Goal: Information Seeking & Learning: Learn about a topic

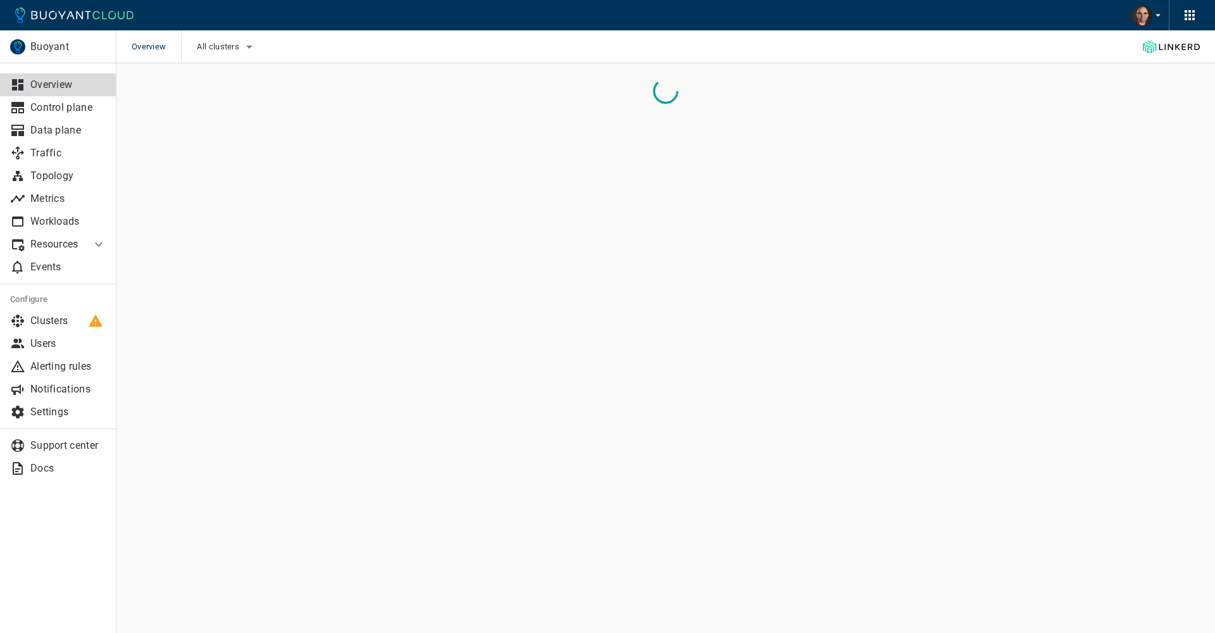
click at [89, 244] on li "Resources" at bounding box center [45, 244] width 91 height 23
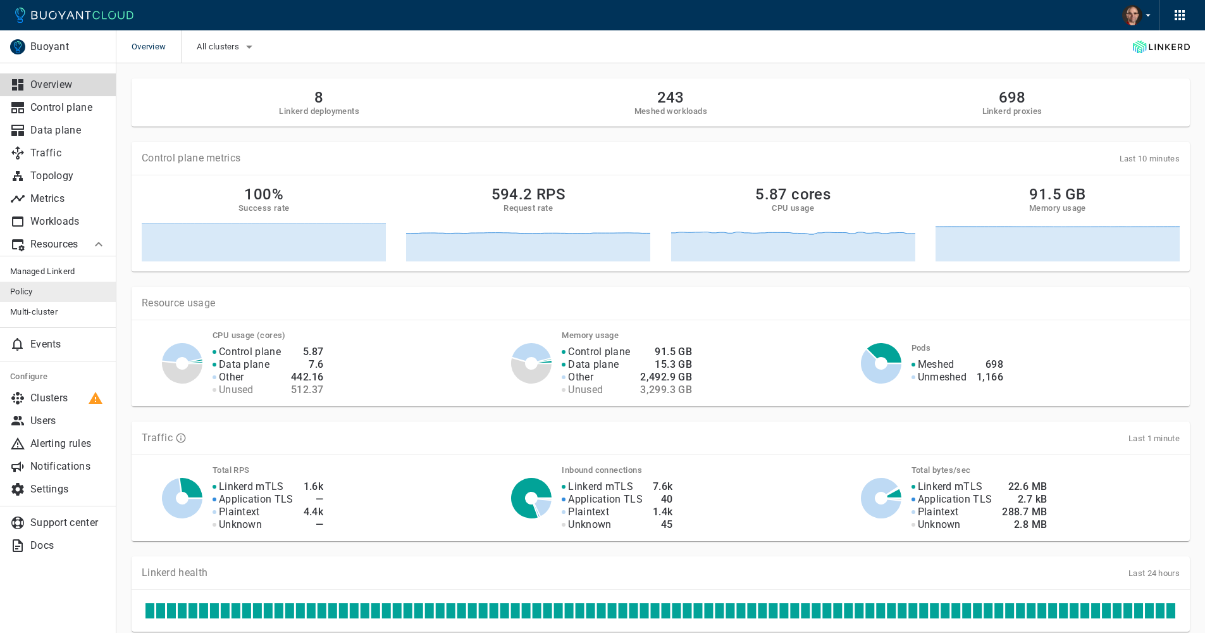
click at [27, 285] on link "Policy" at bounding box center [58, 292] width 116 height 20
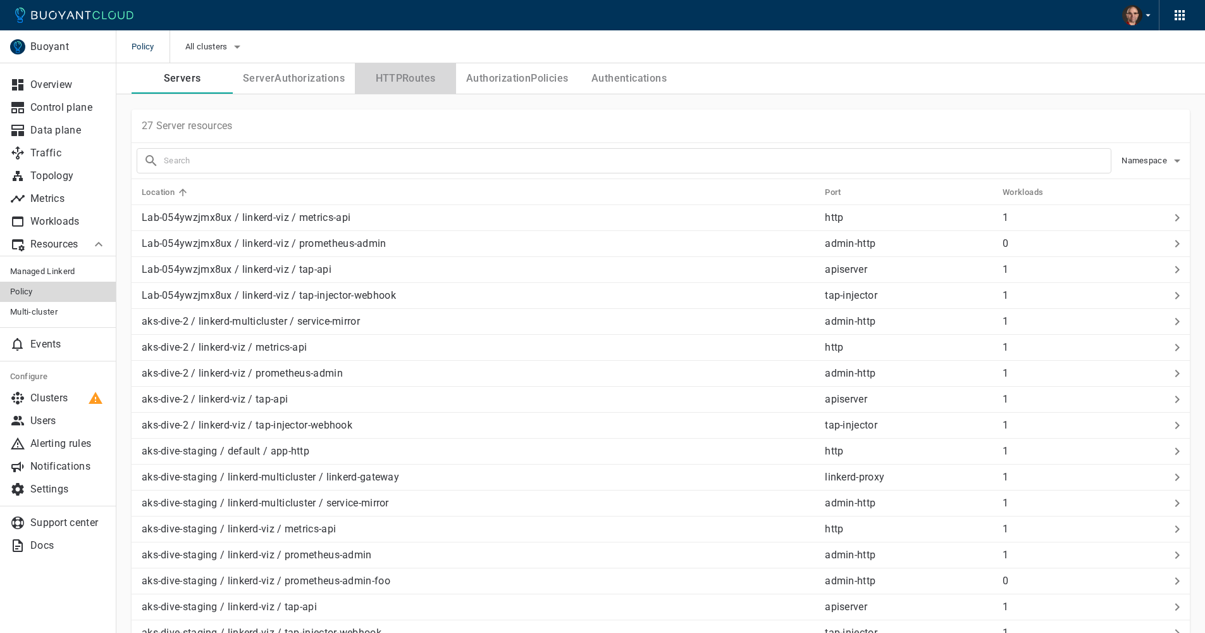
click at [399, 74] on button "HTTPRoutes" at bounding box center [405, 78] width 101 height 30
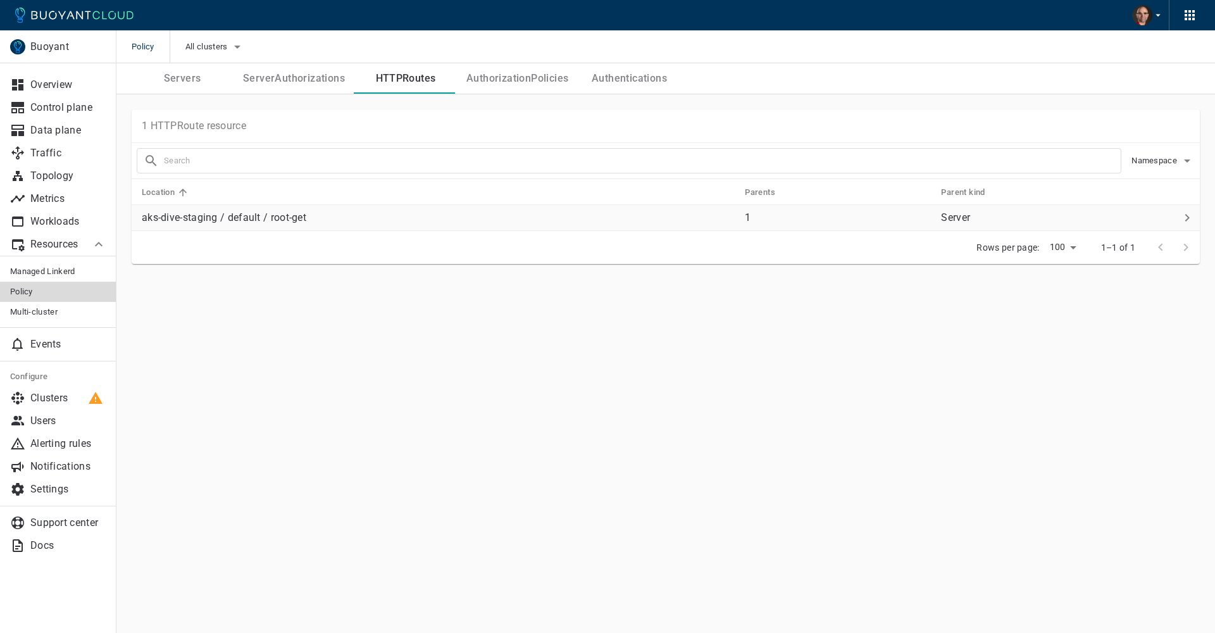
click at [273, 220] on p "aks-dive-staging / default / root-get" at bounding box center [438, 217] width 593 height 13
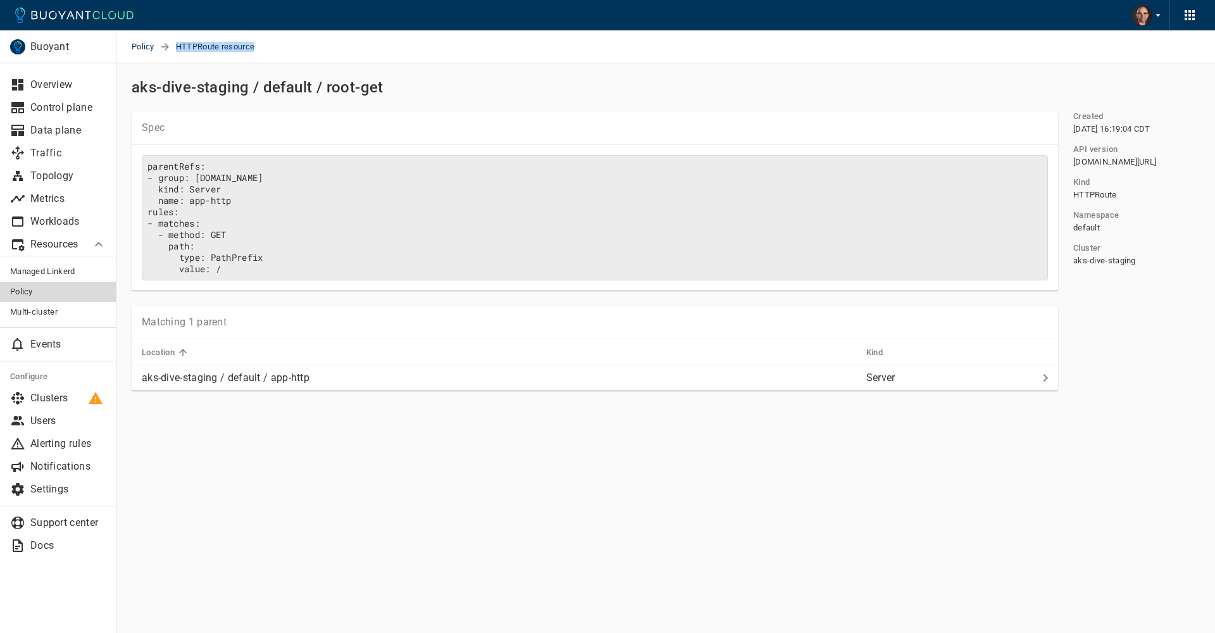
drag, startPoint x: 177, startPoint y: 47, endPoint x: 378, endPoint y: 47, distance: 201.2
click at [378, 47] on div "Policy HTTPRoute resource" at bounding box center [665, 46] width 1098 height 33
copy span "HTTPRoute resource"
click at [472, 520] on main "Policy HTTPRoute resource Buoyant Overview Control plane Data plane Traffic Top…" at bounding box center [665, 316] width 1098 height 633
drag, startPoint x: 151, startPoint y: 166, endPoint x: 339, endPoint y: 269, distance: 214.1
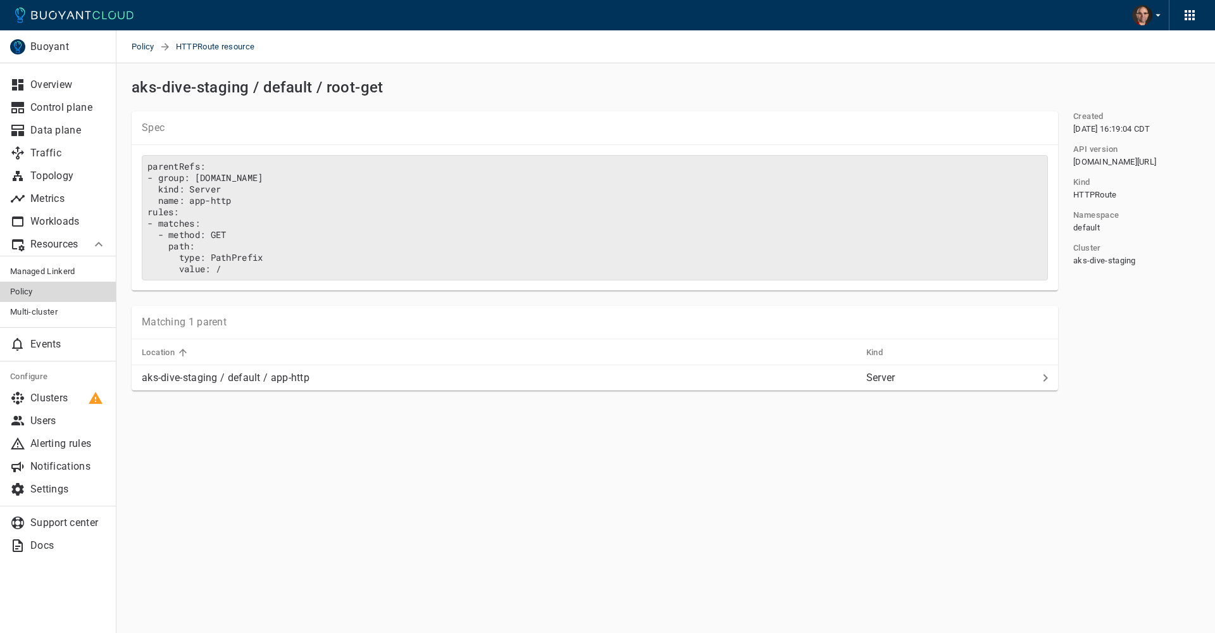
click at [339, 269] on pre "parentRefs: - group: policy.linkerd.io kind: Server name: app-http rules: - mat…" at bounding box center [595, 217] width 906 height 125
drag, startPoint x: 607, startPoint y: 459, endPoint x: 616, endPoint y: 458, distance: 9.6
click at [609, 459] on main "Policy HTTPRoute resource Buoyant Overview Control plane Data plane Traffic Top…" at bounding box center [665, 316] width 1098 height 633
click at [873, 384] on p "Server" at bounding box center [949, 377] width 166 height 13
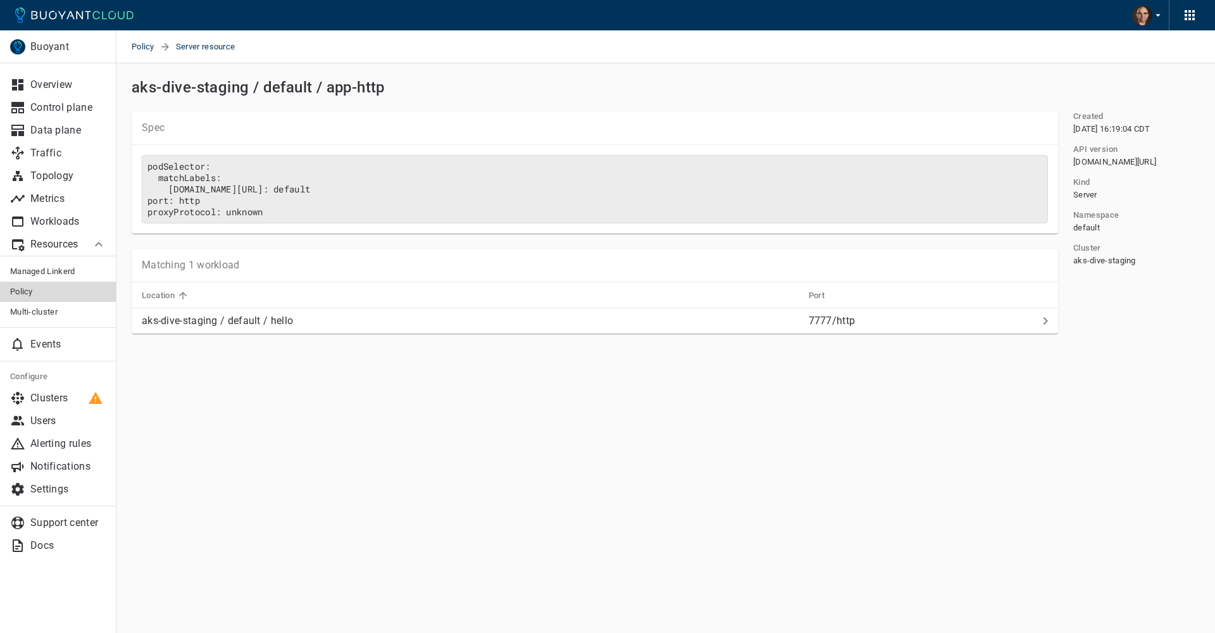
click at [400, 111] on div "Spec" at bounding box center [595, 128] width 926 height 34
drag, startPoint x: 137, startPoint y: 87, endPoint x: 389, endPoint y: 102, distance: 252.3
click at [378, 104] on div "Buoyant Overview Control plane Data plane Traffic Topology Metrics Workloads Re…" at bounding box center [665, 223] width 1098 height 321
click at [389, 102] on div "Spec podSelector: matchLabels: linkerd.io/workload-ns: default port: http proxy…" at bounding box center [587, 164] width 942 height 137
click at [457, 411] on main "Policy Server resource Buoyant Overview Control plane Data plane Traffic Topolo…" at bounding box center [665, 316] width 1098 height 633
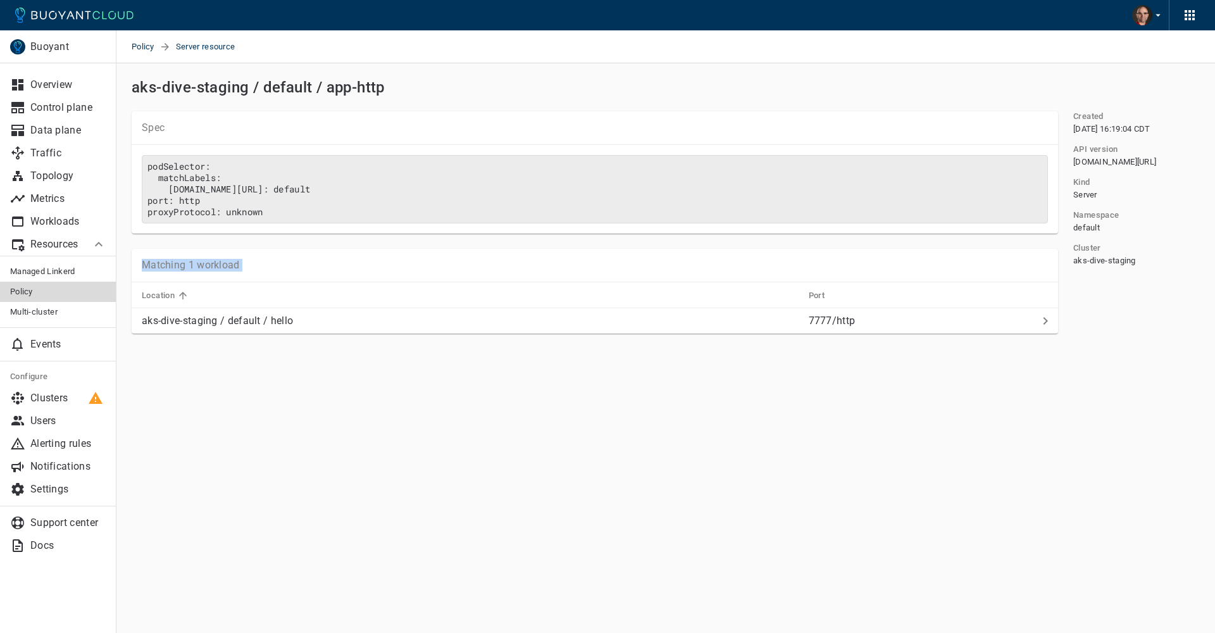
click at [457, 411] on main "Policy Server resource Buoyant Overview Control plane Data plane Traffic Topolo…" at bounding box center [665, 316] width 1098 height 633
click at [509, 469] on main "Policy Server resource Buoyant Overview Control plane Data plane Traffic Topolo…" at bounding box center [665, 316] width 1098 height 633
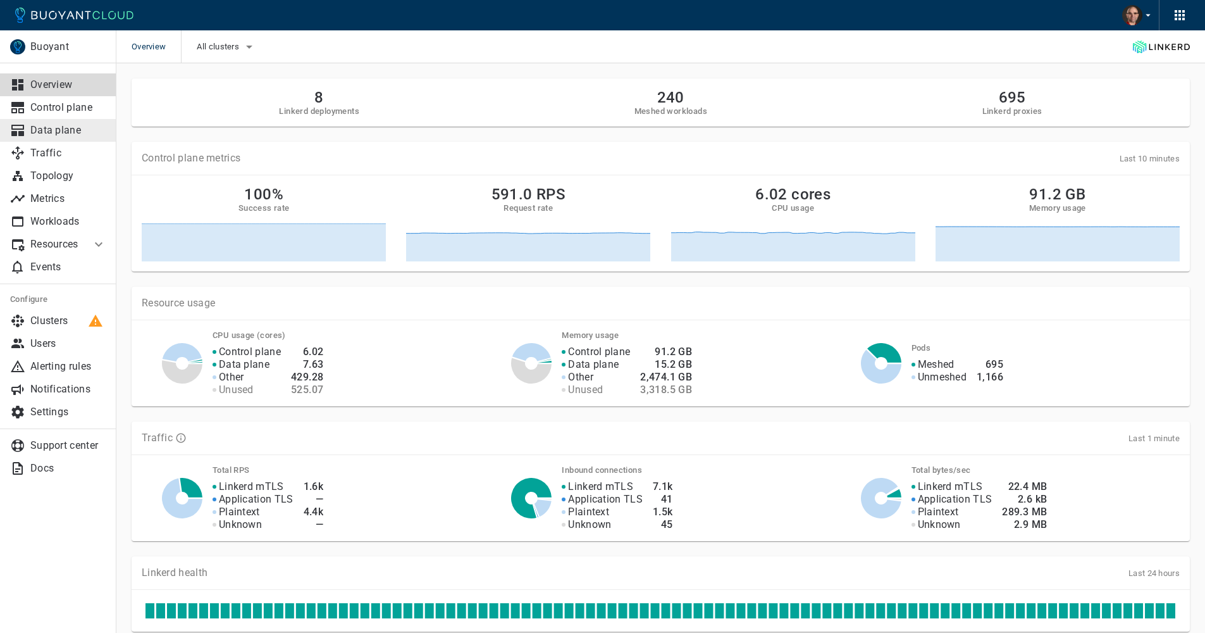
click at [61, 133] on p "Data plane" at bounding box center [68, 130] width 76 height 13
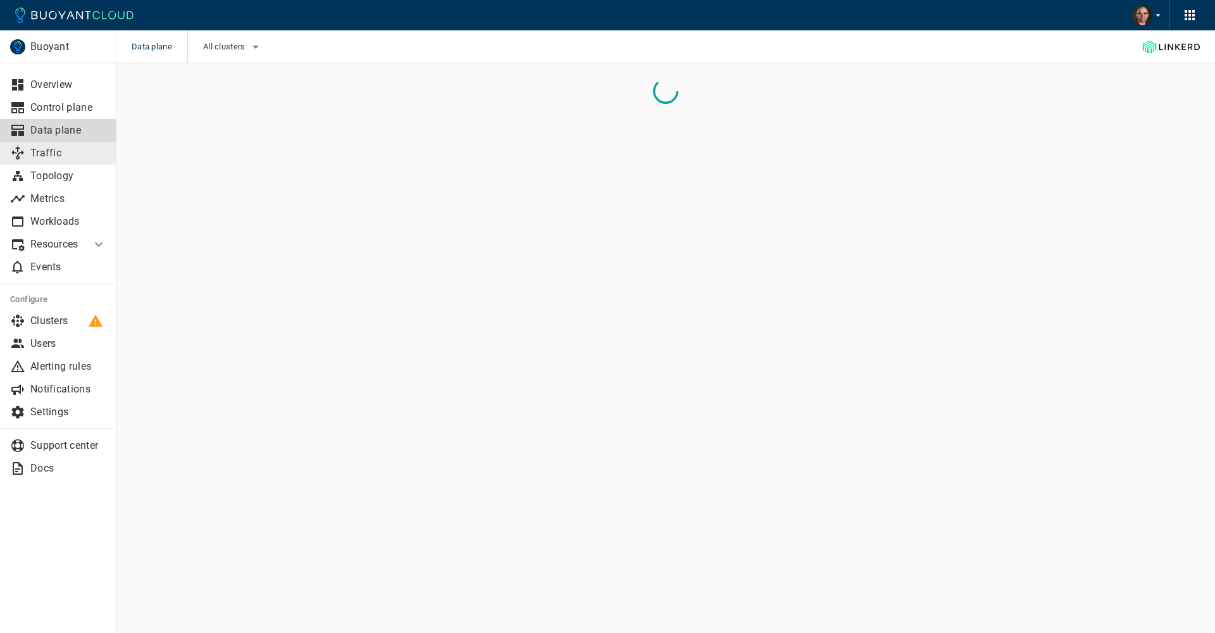
click at [45, 154] on p "Traffic" at bounding box center [68, 153] width 76 height 13
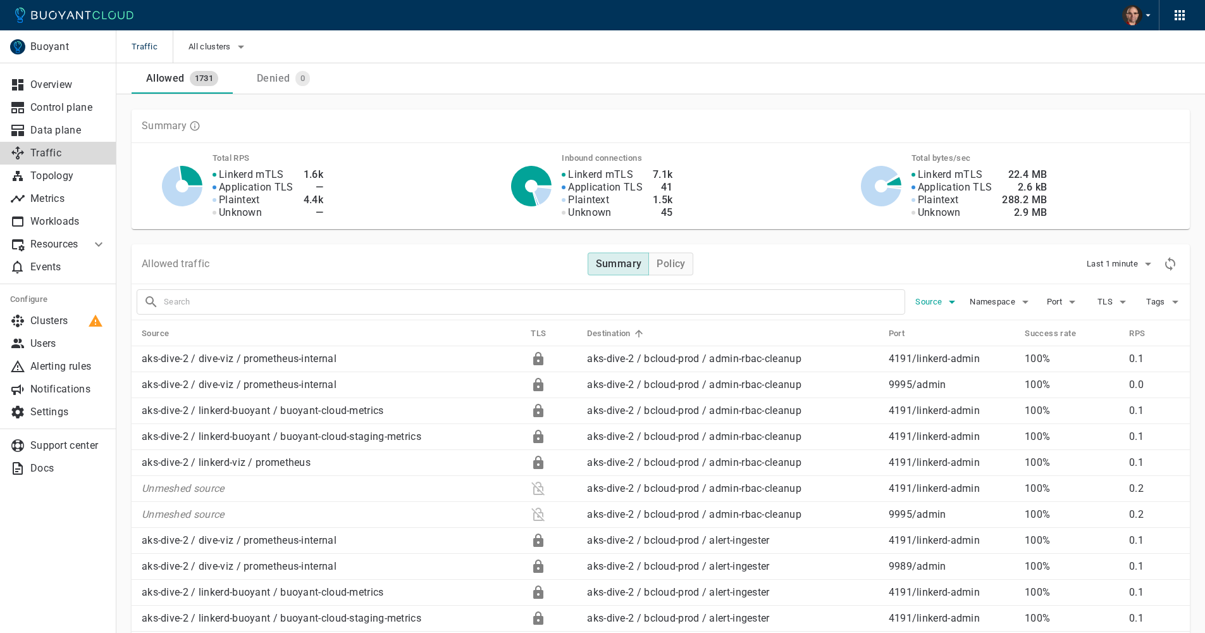
click at [933, 300] on span "Source" at bounding box center [930, 302] width 29 height 10
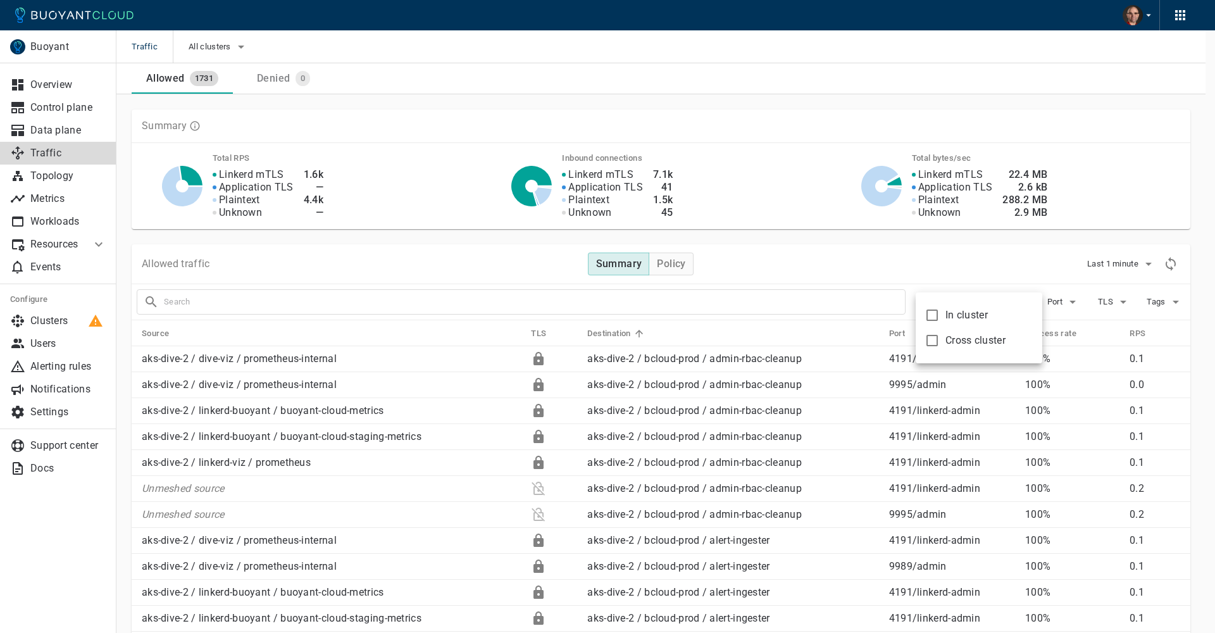
click at [934, 300] on div "In cluster Cross cluster" at bounding box center [979, 327] width 127 height 71
click at [934, 264] on div at bounding box center [607, 316] width 1215 height 633
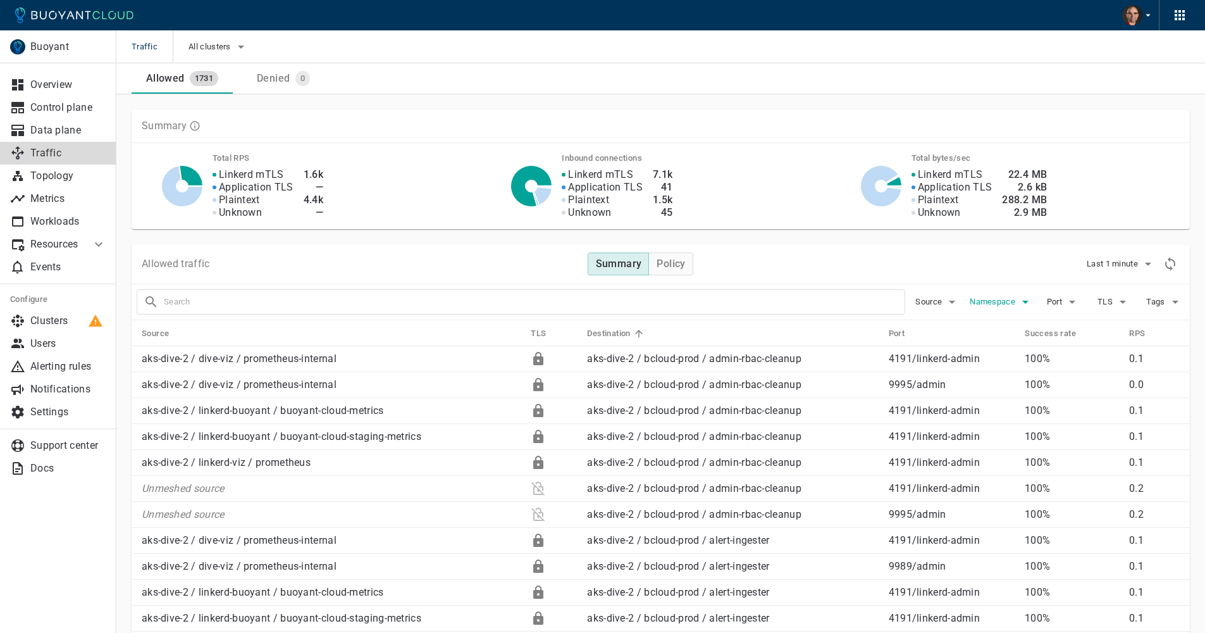
click at [1006, 303] on span "Namespace" at bounding box center [994, 302] width 48 height 10
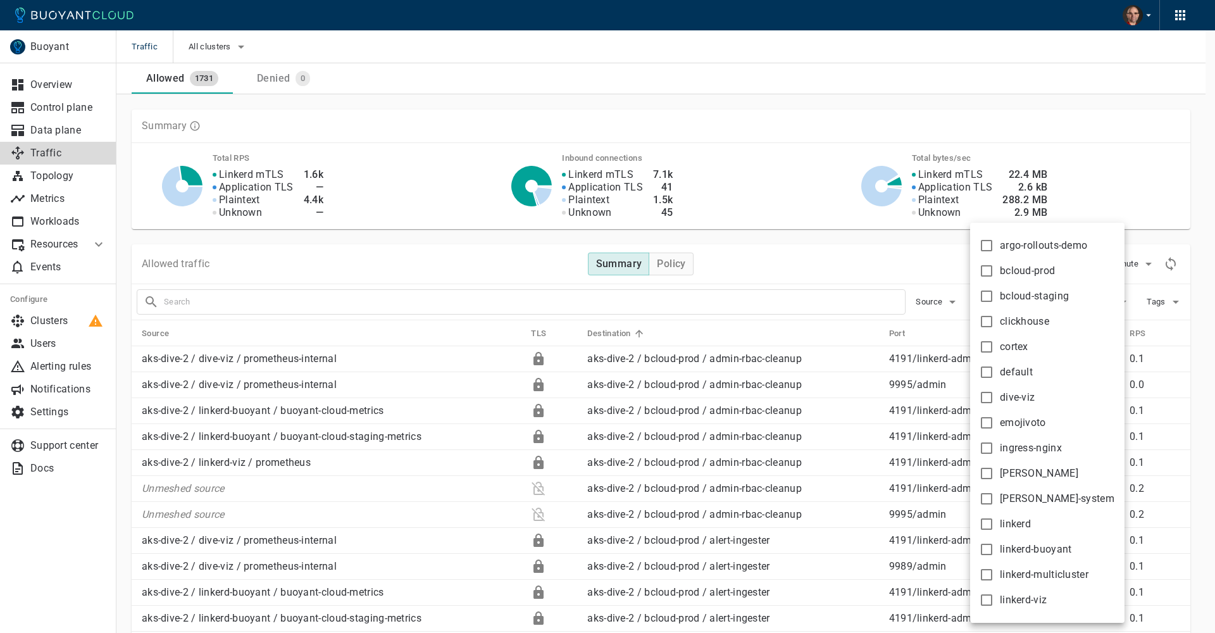
click at [982, 273] on input "bcloud-prod" at bounding box center [986, 270] width 15 height 15
checkbox input "true"
type input "namespace:bcloud-prod"
click at [928, 247] on div at bounding box center [607, 316] width 1215 height 633
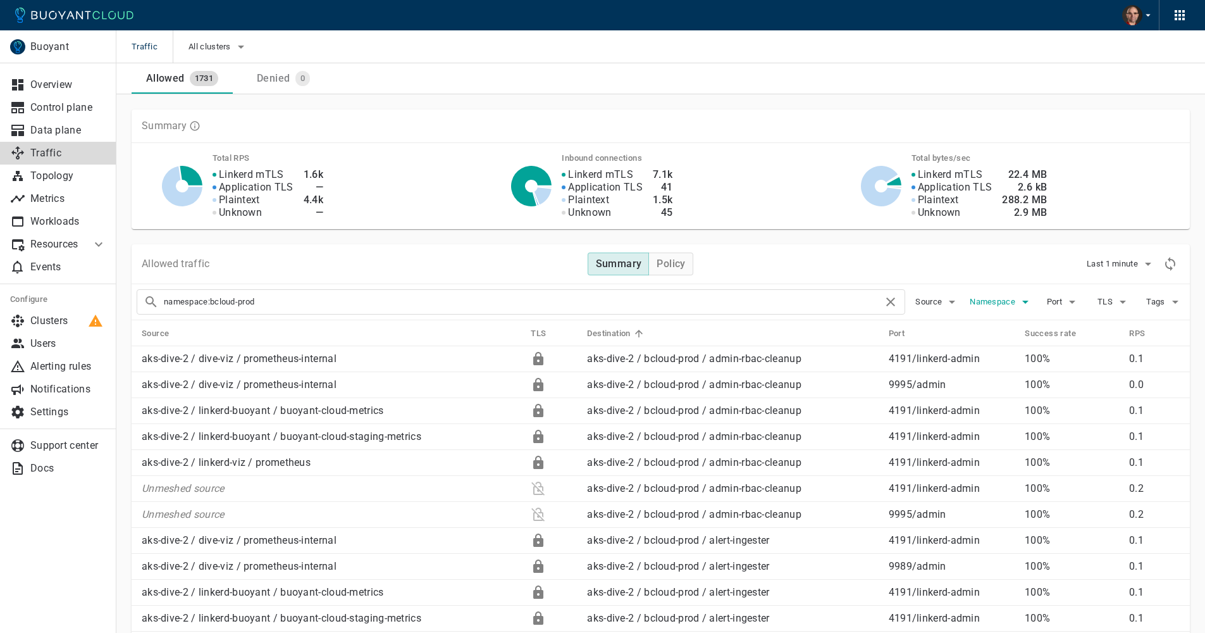
click at [1016, 304] on span "Namespace" at bounding box center [994, 302] width 48 height 10
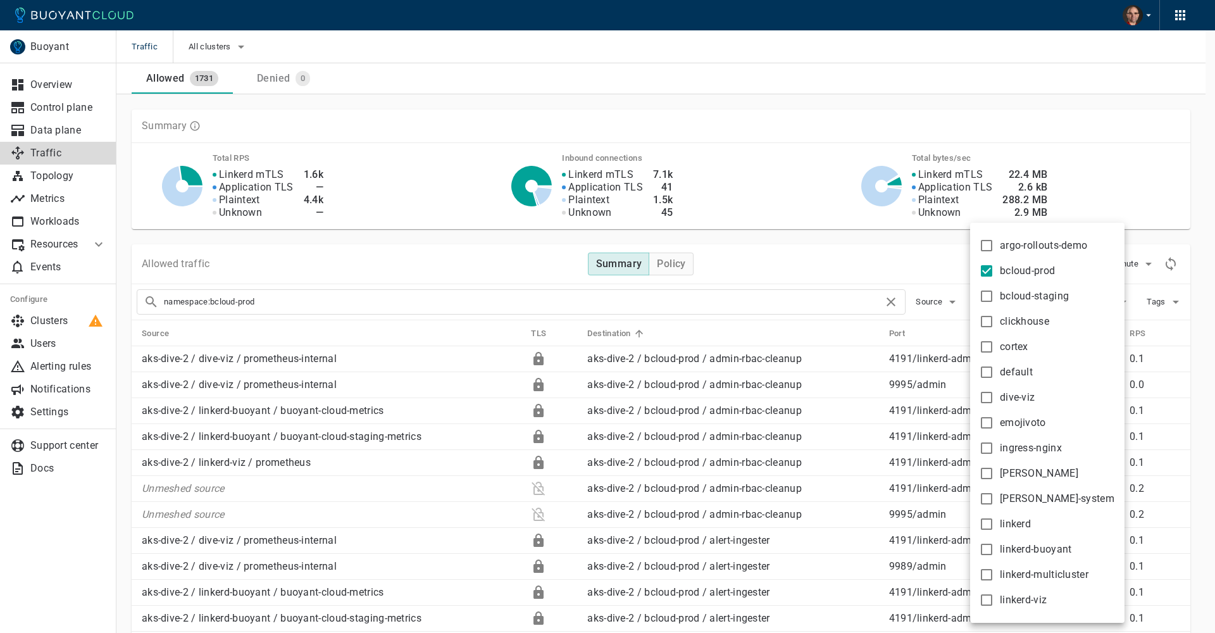
click at [985, 273] on input "bcloud-prod" at bounding box center [986, 270] width 15 height 15
checkbox input "false"
click at [994, 423] on label "emojivoto" at bounding box center [1009, 422] width 73 height 25
click at [994, 423] on input "emojivoto" at bounding box center [986, 422] width 15 height 15
checkbox input "true"
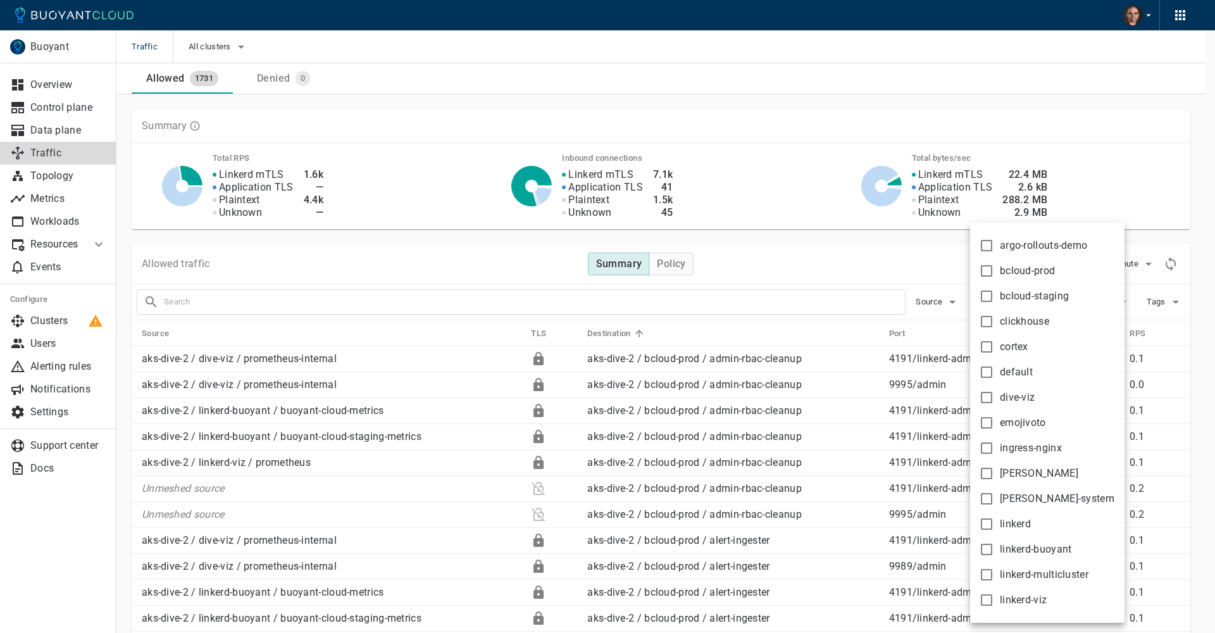
type input "namespace:emojivoto"
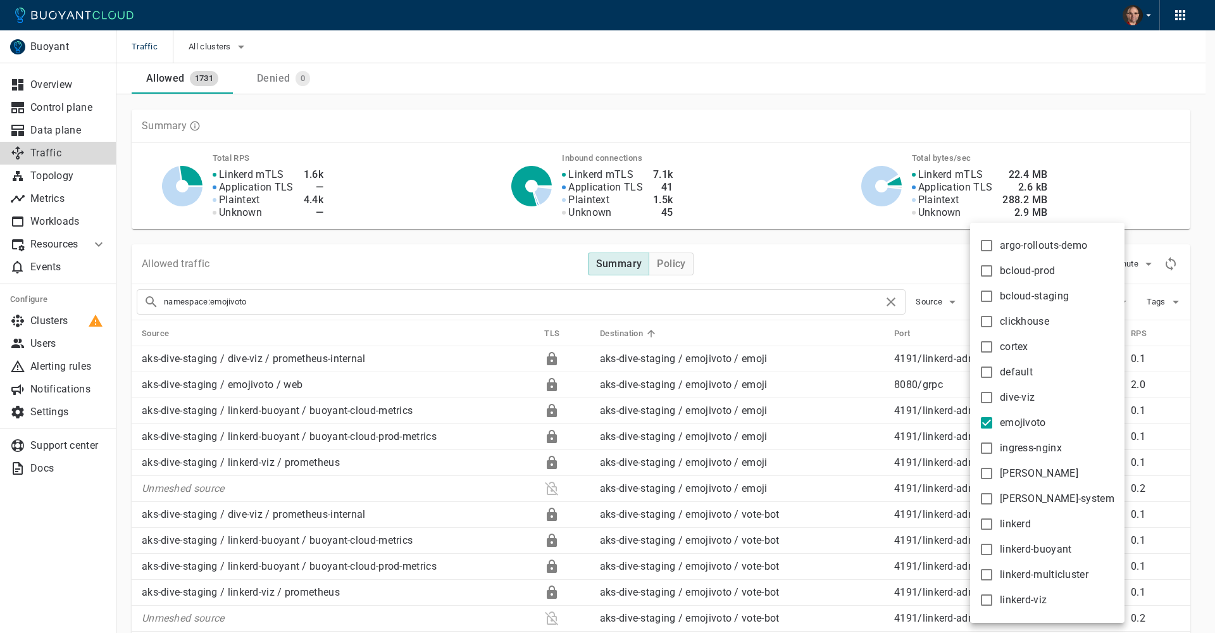
click at [882, 227] on div at bounding box center [607, 316] width 1215 height 633
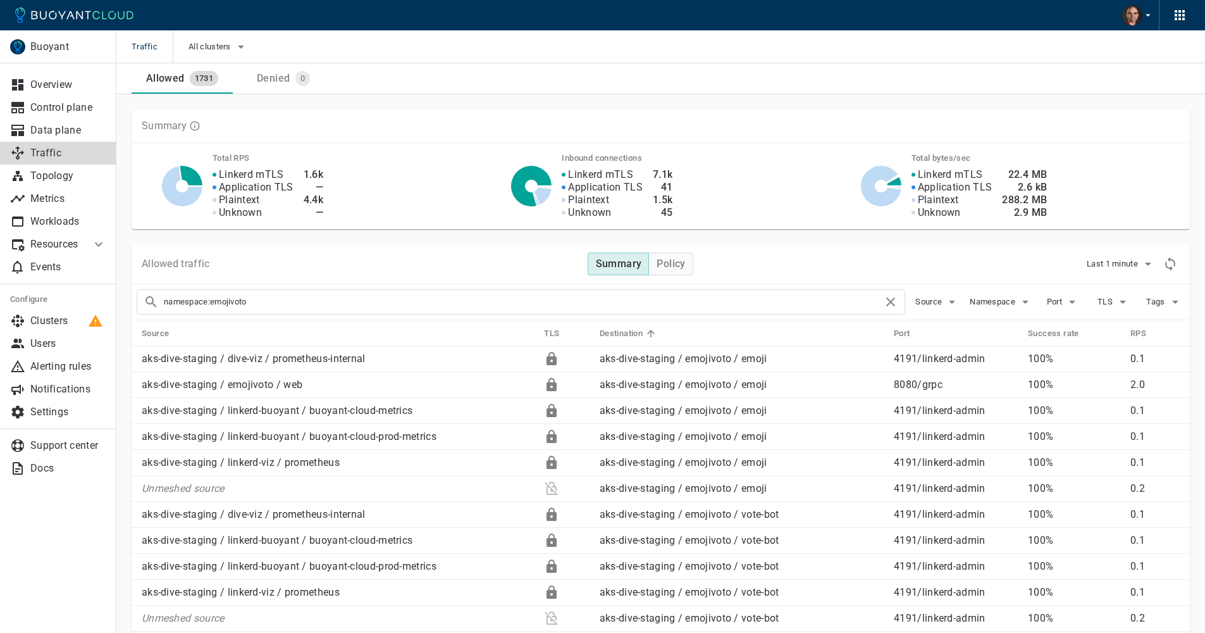
click at [884, 245] on body "Traffic All clusters Allowed 1731 Denied 0 Buoyant Overview Control plane Data …" at bounding box center [602, 539] width 1205 height 1078
drag, startPoint x: 166, startPoint y: 488, endPoint x: 274, endPoint y: 492, distance: 108.3
click at [273, 492] on p "Unmeshed source" at bounding box center [338, 488] width 392 height 13
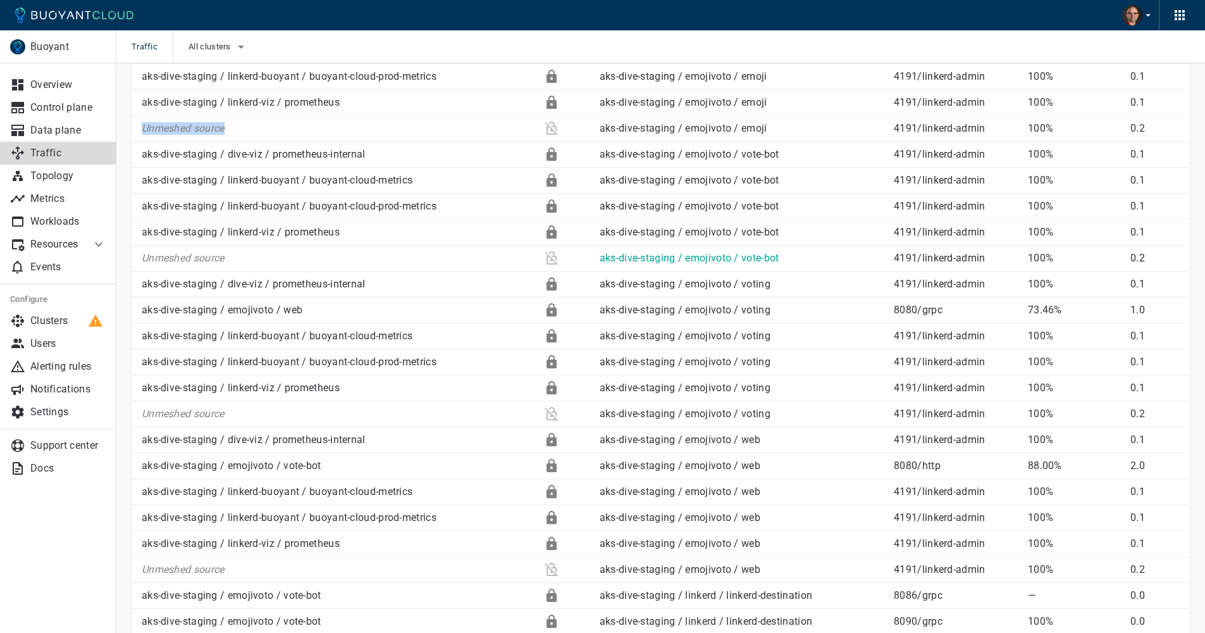
scroll to position [401, 0]
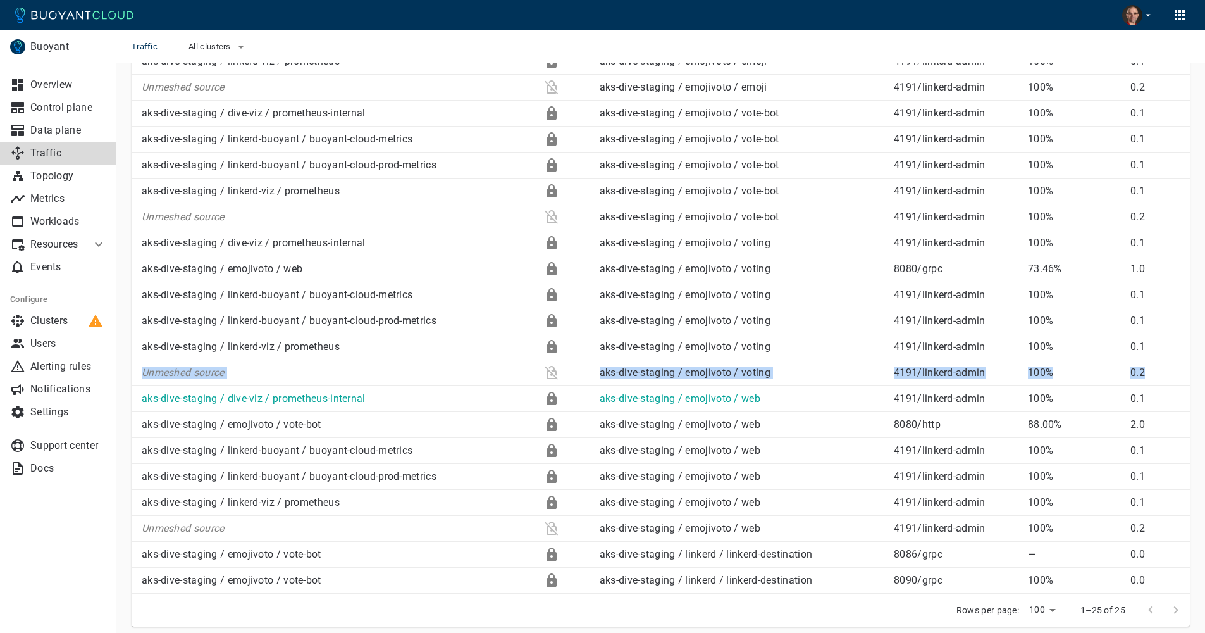
drag, startPoint x: 204, startPoint y: 378, endPoint x: 280, endPoint y: 387, distance: 76.4
click at [264, 387] on tbody "aks-dive-staging / dive-viz / prometheus-internal aks-dive-staging / emojivoto …" at bounding box center [661, 269] width 1059 height 649
click at [298, 383] on td "Unmeshed source" at bounding box center [333, 373] width 402 height 26
drag, startPoint x: 141, startPoint y: 372, endPoint x: 292, endPoint y: 376, distance: 150.7
click at [290, 377] on p "Unmeshed source" at bounding box center [338, 372] width 392 height 13
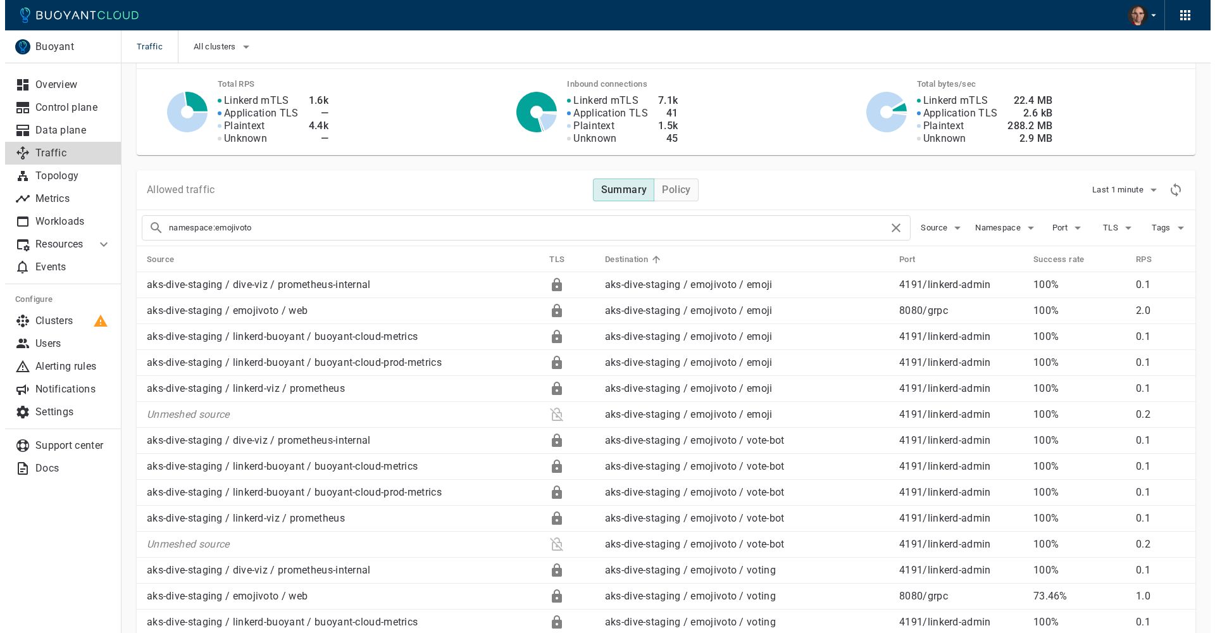
scroll to position [0, 0]
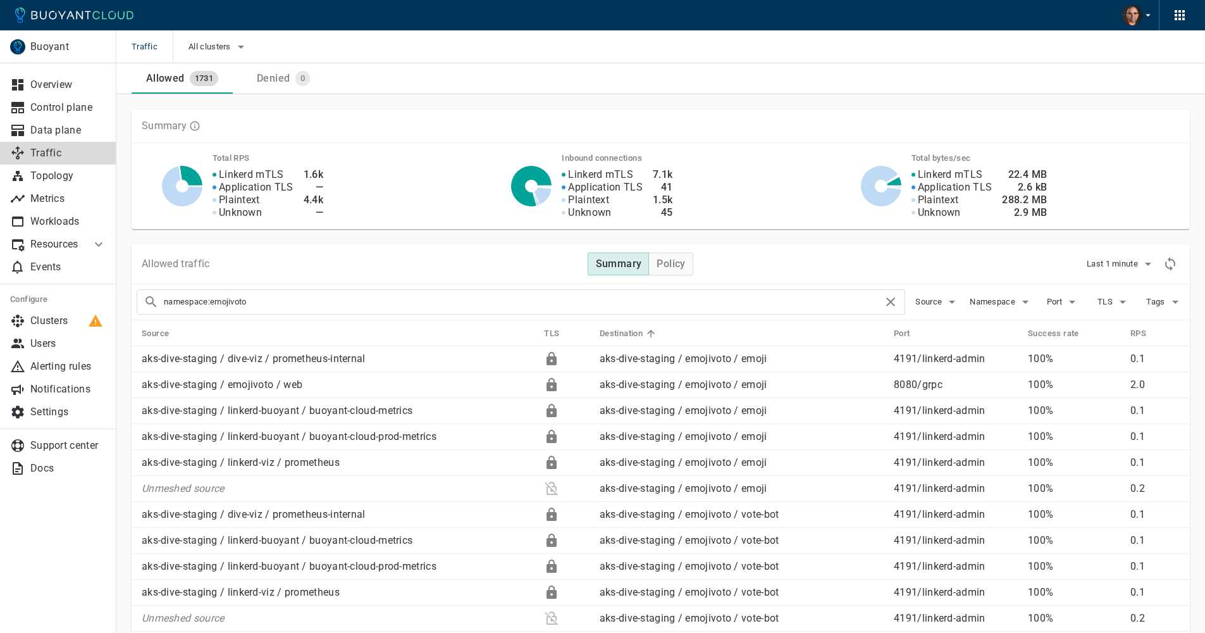
click at [1029, 271] on div "Allowed traffic Summary Policy Last 1 minute" at bounding box center [661, 264] width 1059 height 40
click at [1061, 302] on span "Port" at bounding box center [1056, 302] width 18 height 10
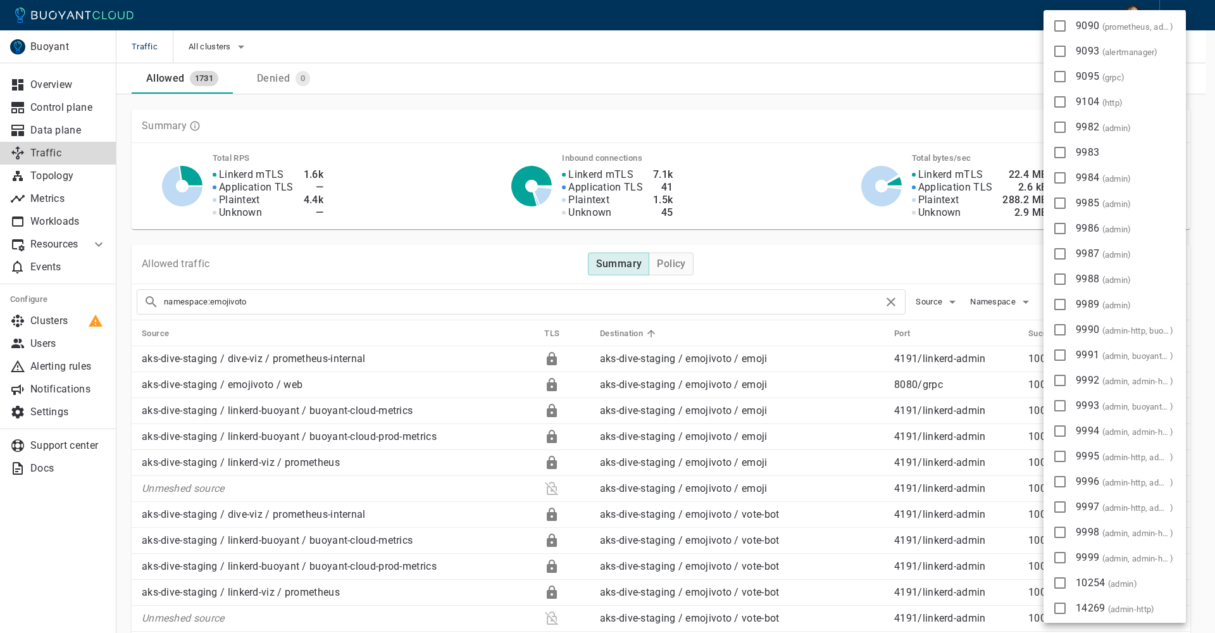
scroll to position [521, 0]
